Goal: Task Accomplishment & Management: Manage account settings

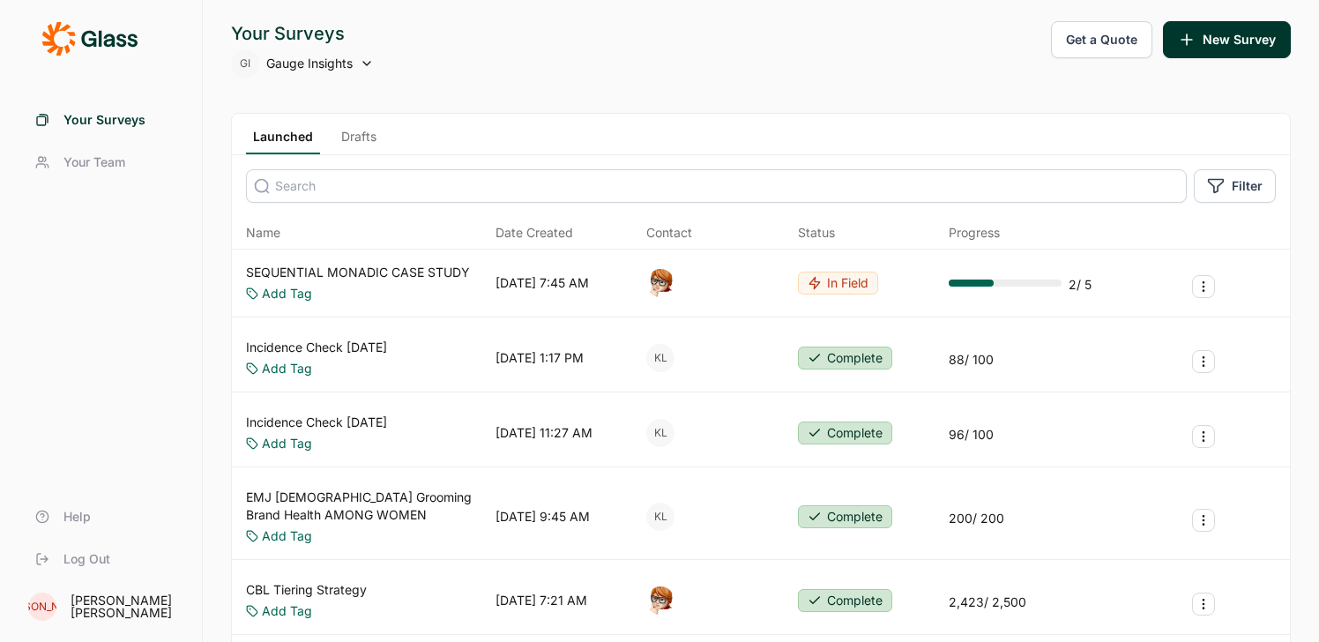
click at [322, 65] on span "Gauge Insights" at bounding box center [309, 64] width 86 height 18
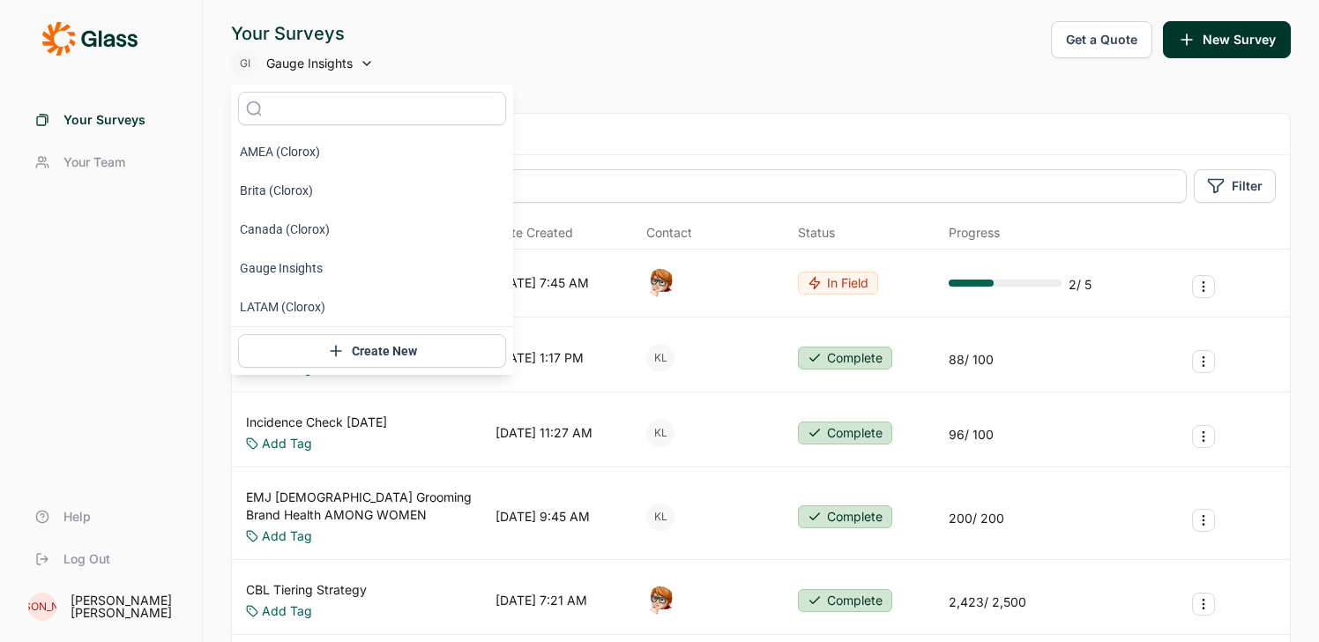
scroll to position [18, 0]
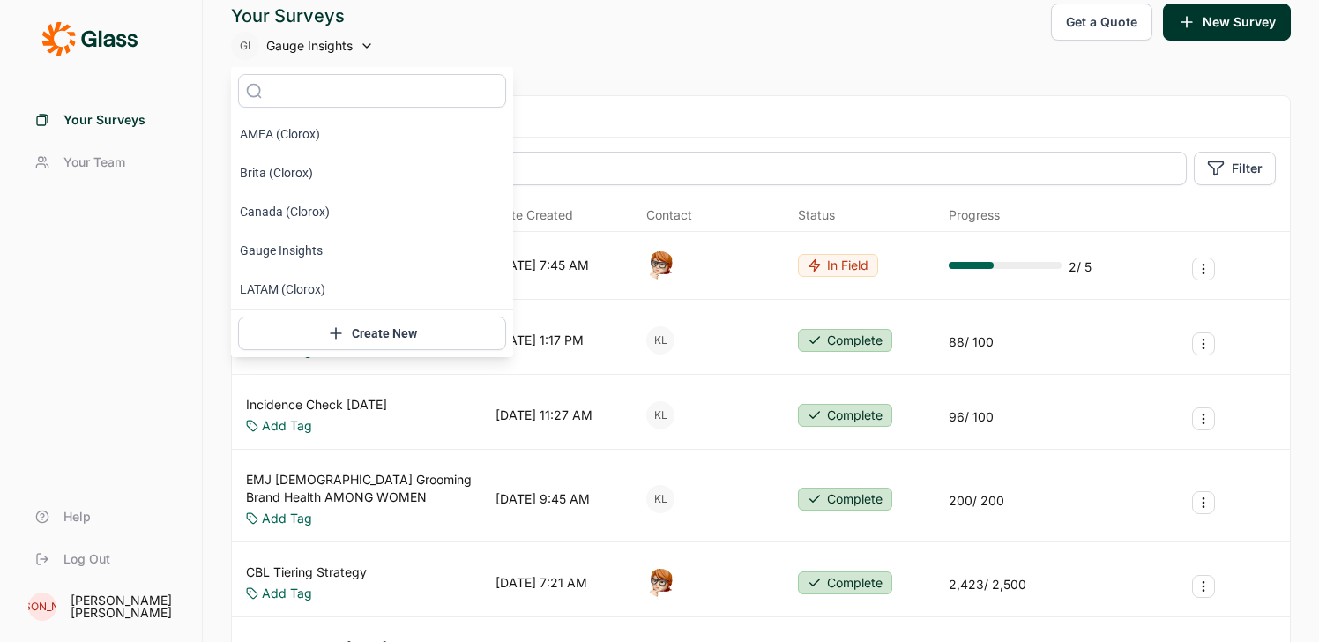
click at [115, 553] on link "Log Out" at bounding box center [101, 559] width 160 height 42
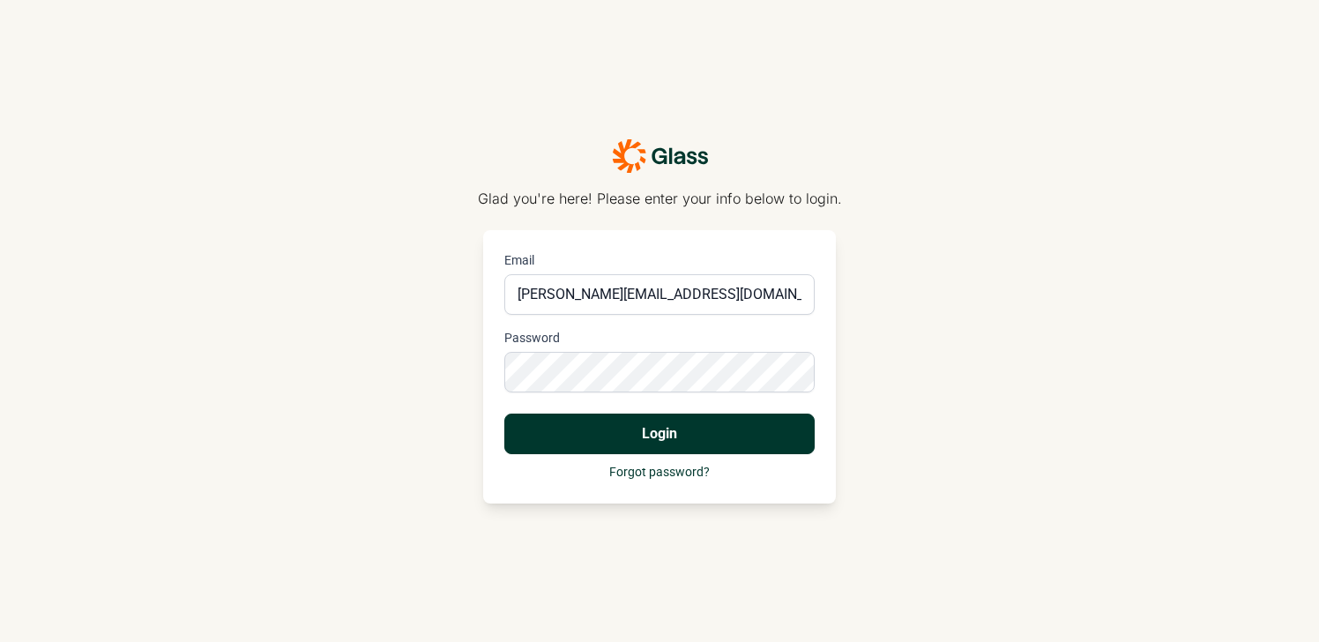
click at [504, 274] on div at bounding box center [504, 274] width 0 height 0
type input "[PERSON_NAME][EMAIL_ADDRESS][DOMAIN_NAME]"
click at [662, 422] on button "Login" at bounding box center [659, 433] width 310 height 41
